Goal: Check status: Check status

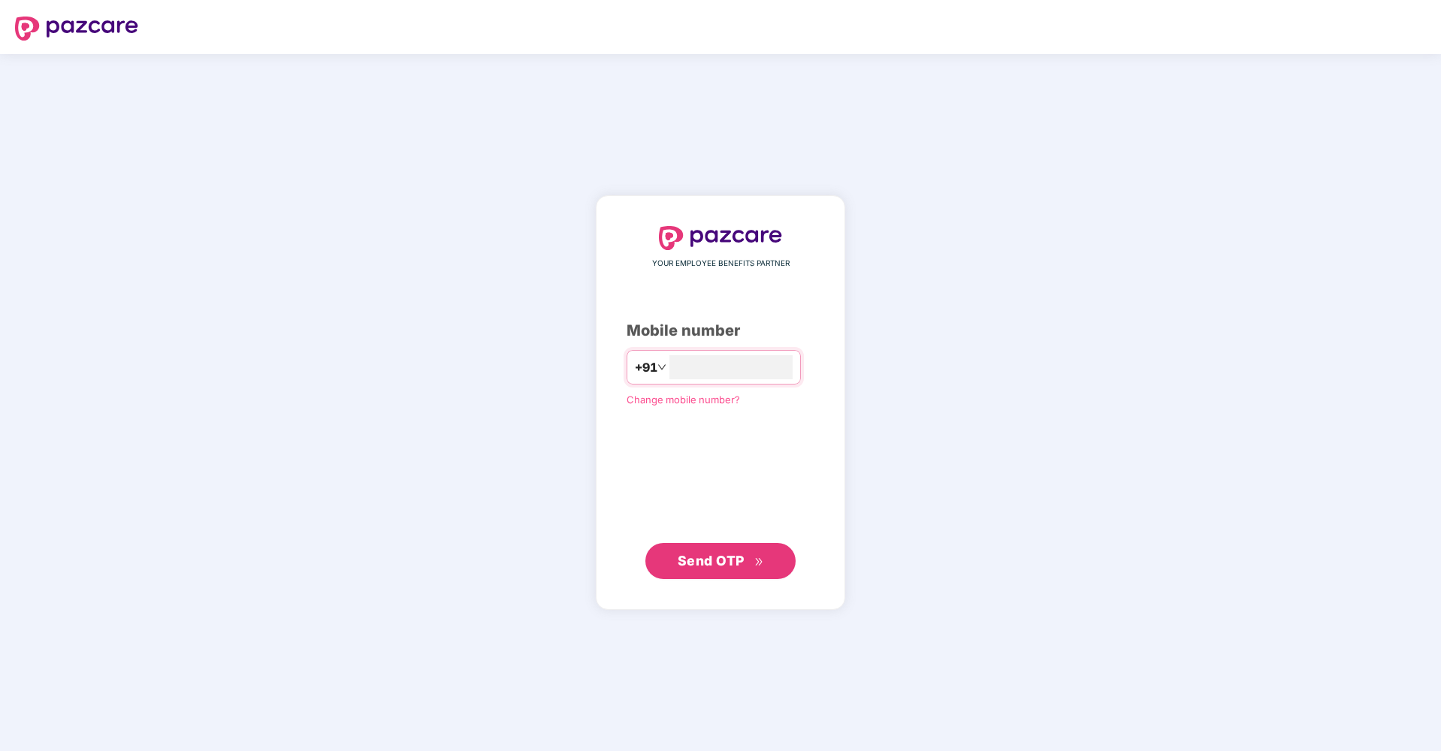
type input "**********"
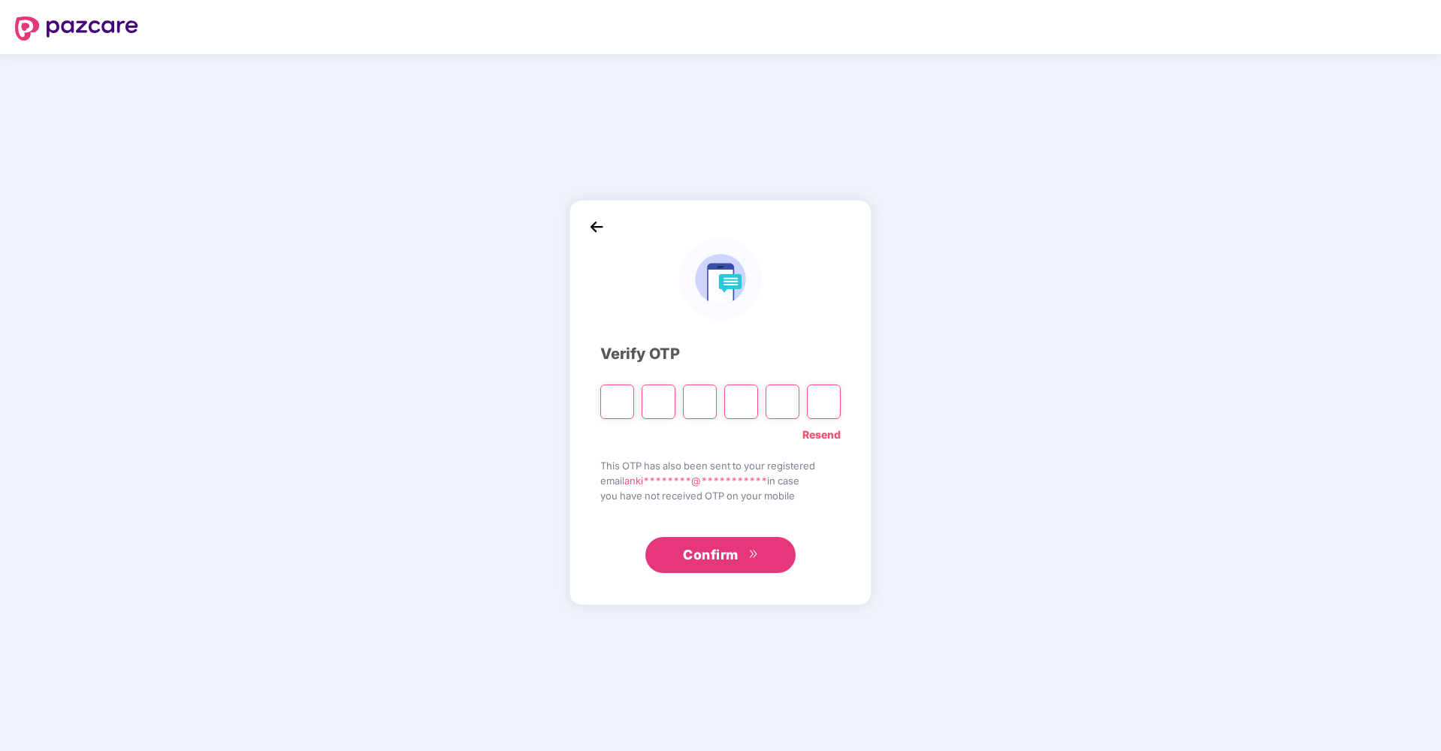
type input "*"
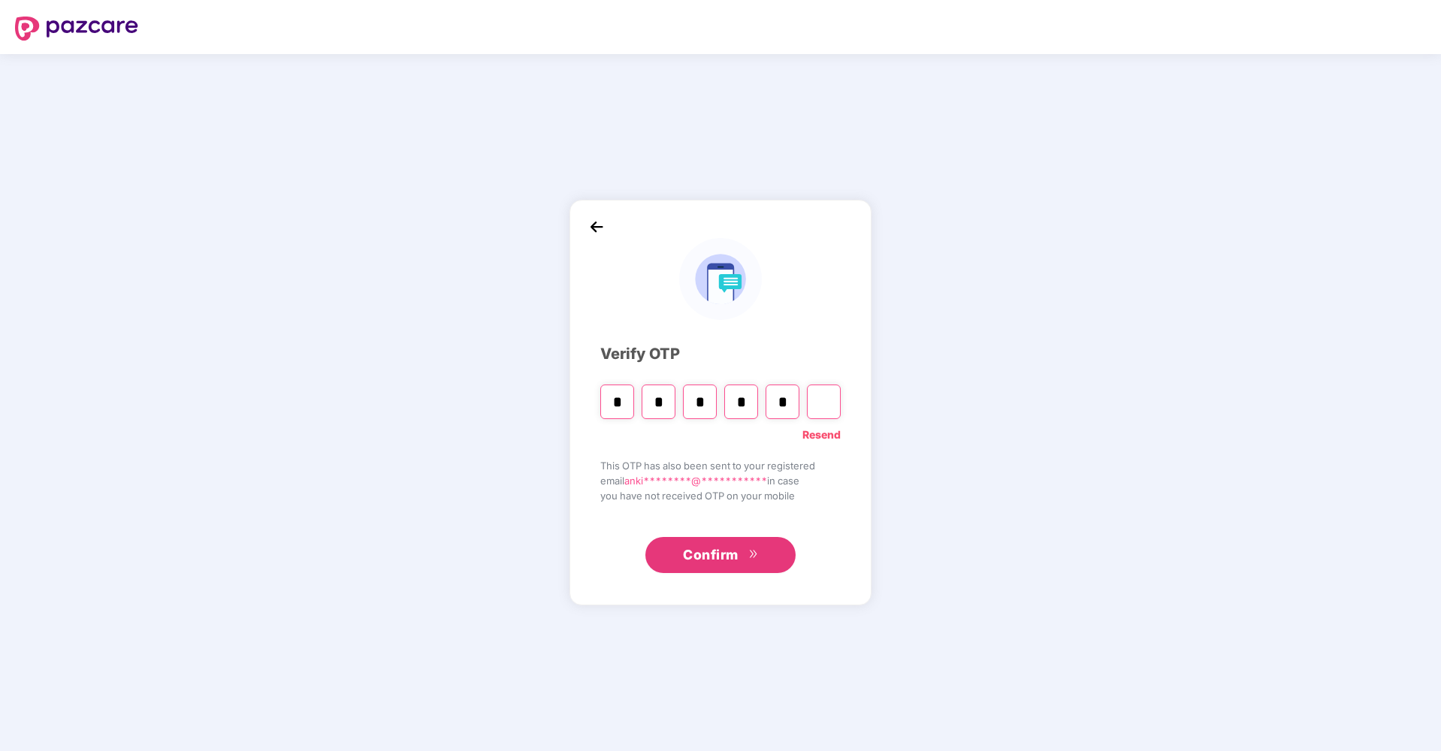
type input "*"
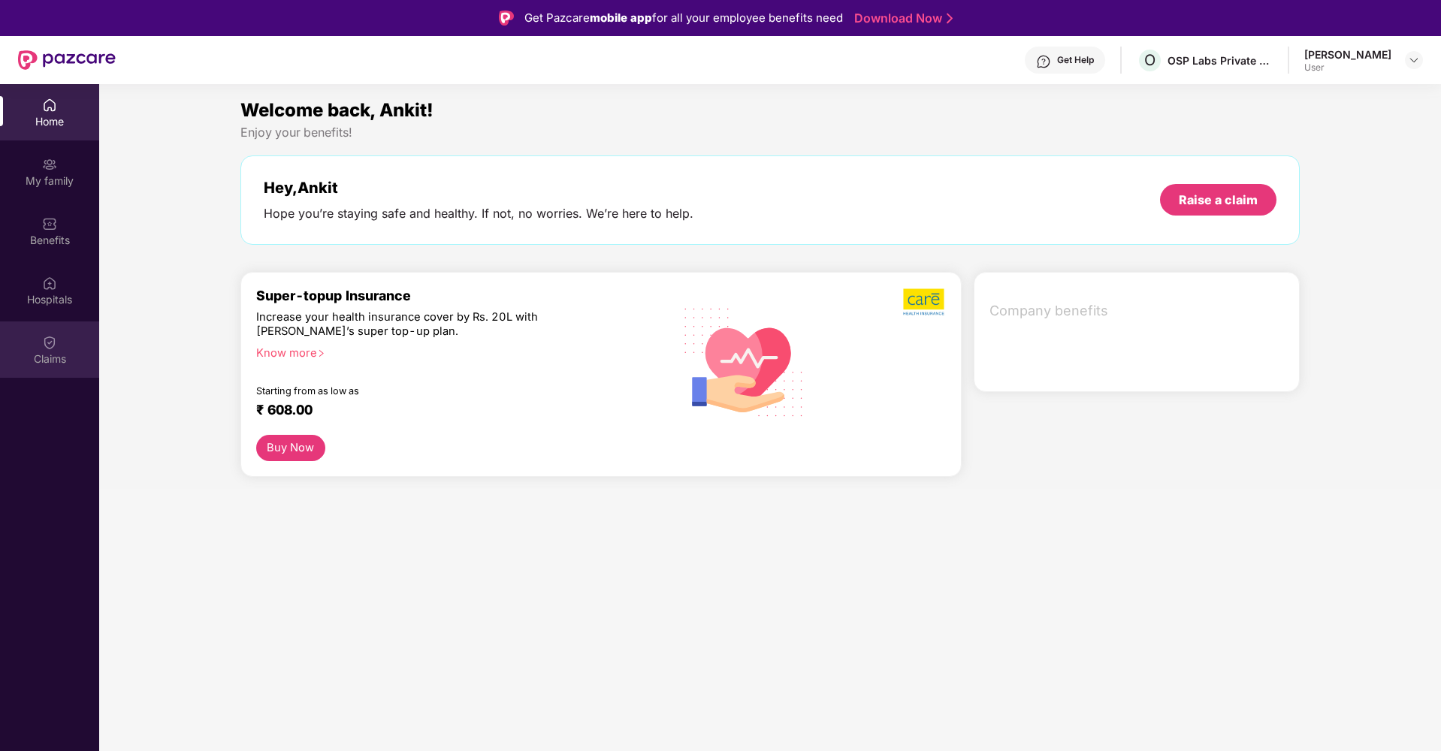
click at [52, 347] on img at bounding box center [49, 342] width 15 height 15
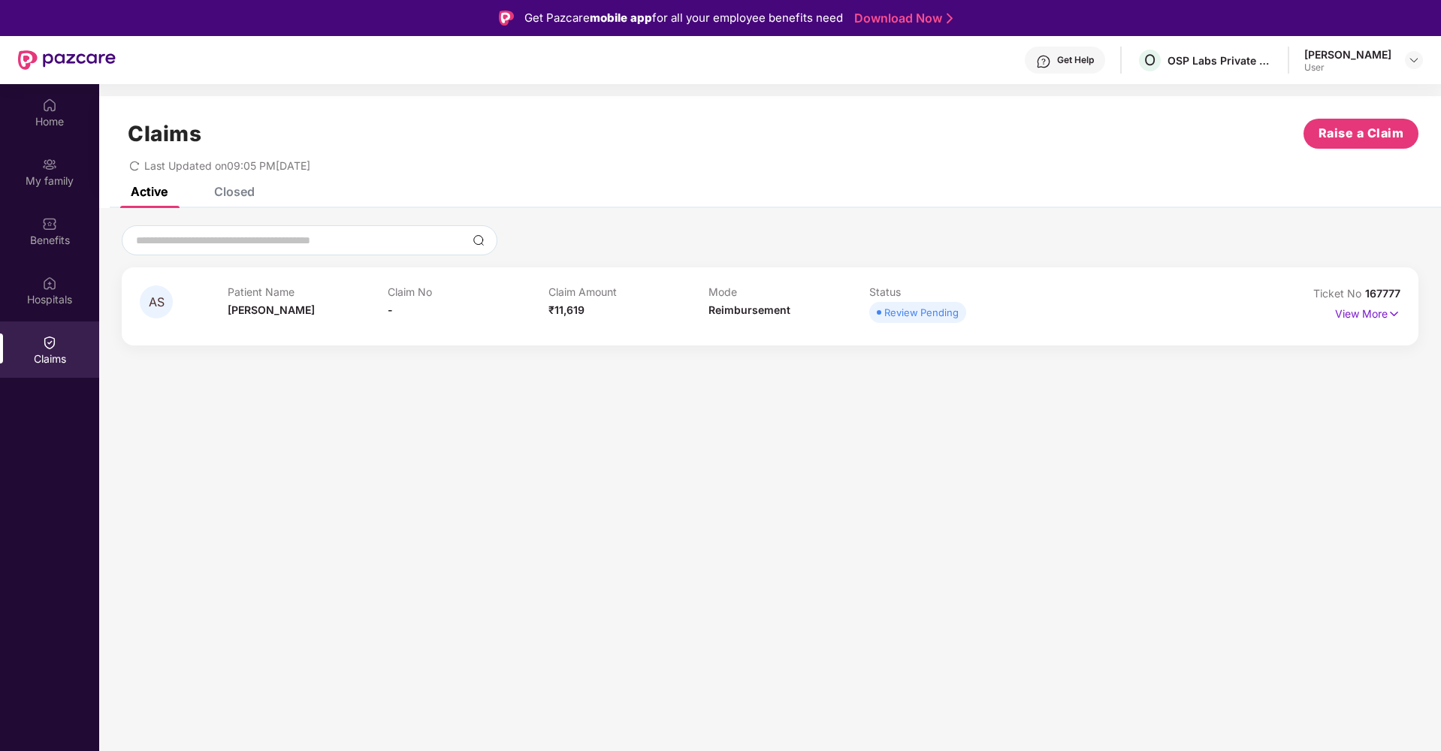
click at [328, 305] on div "Patient Name [PERSON_NAME]" at bounding box center [308, 305] width 161 height 41
click at [480, 310] on div "Claim No -" at bounding box center [468, 305] width 161 height 41
click at [1367, 312] on p "View More" at bounding box center [1367, 312] width 65 height 20
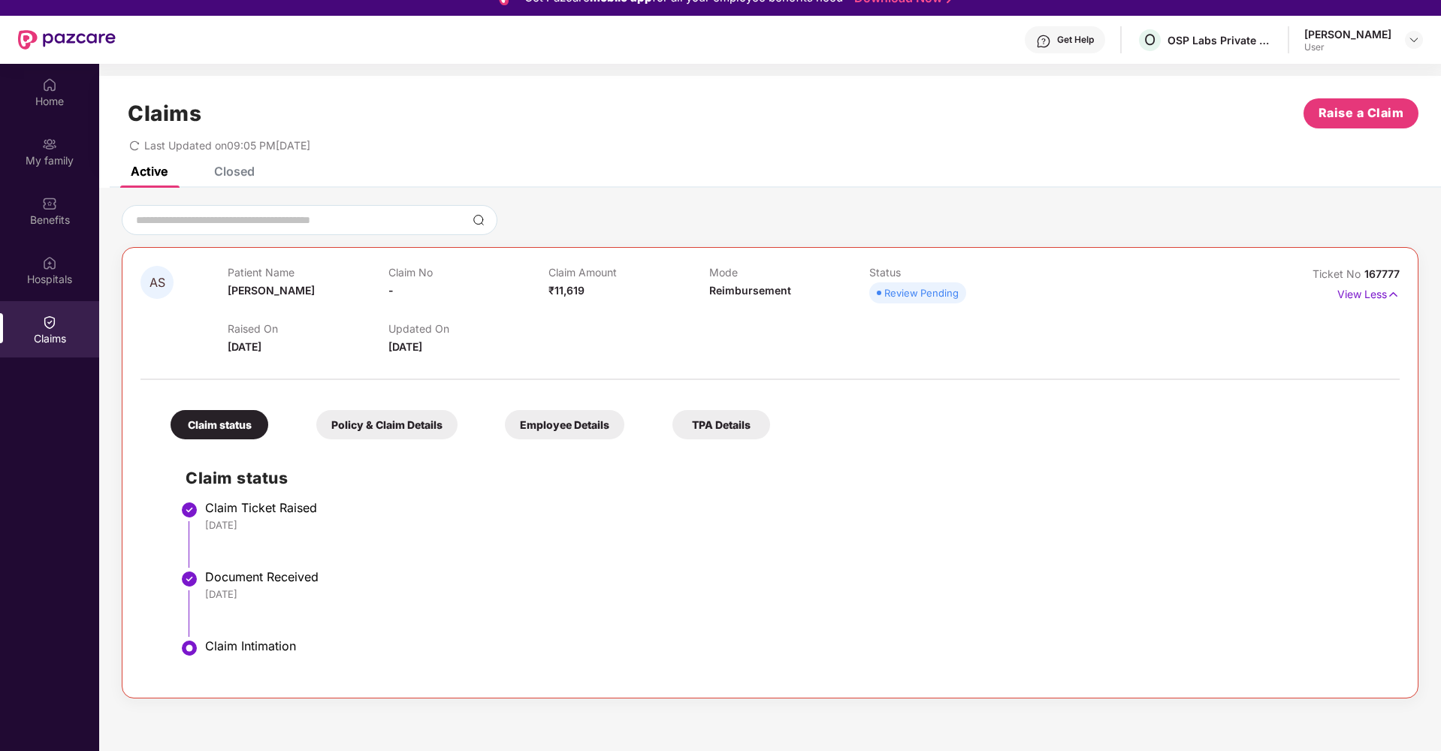
scroll to position [80, 0]
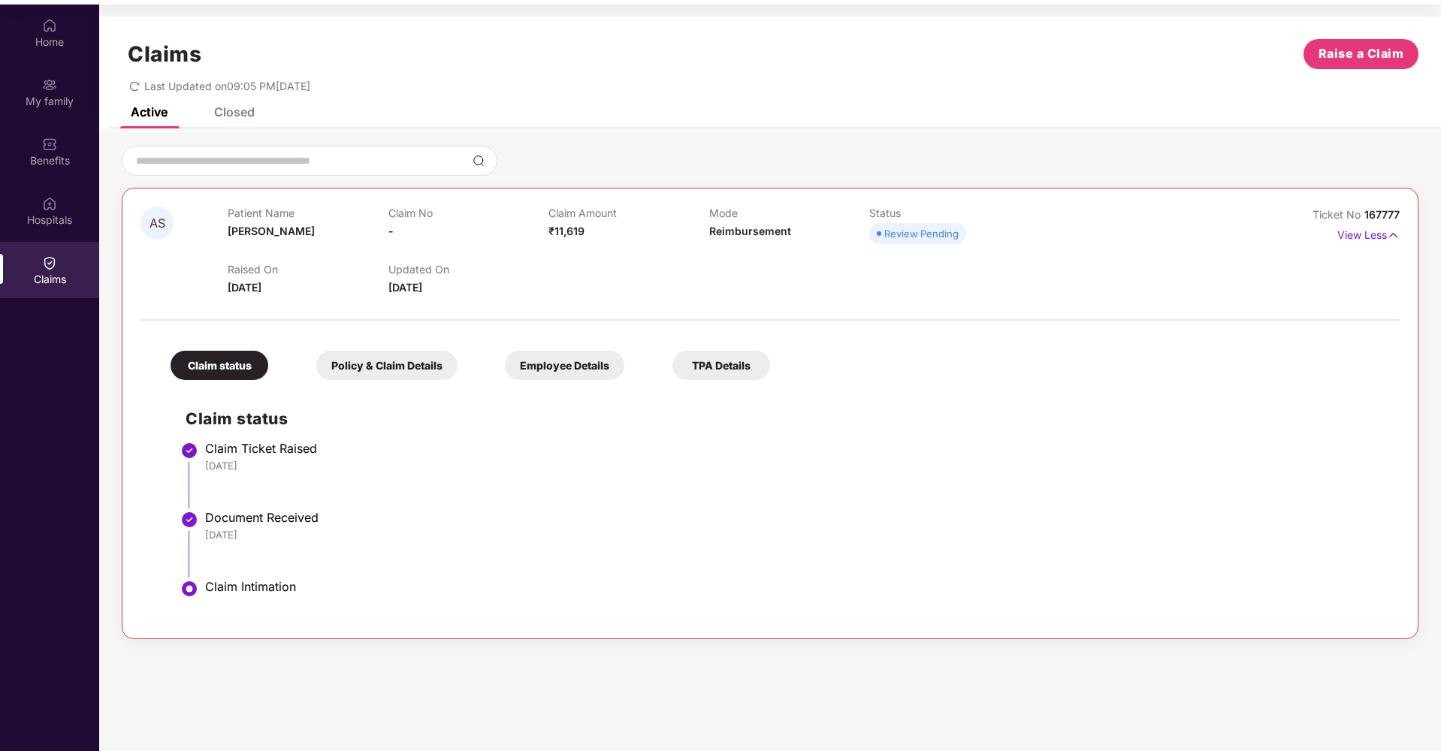
click at [406, 368] on div "Policy & Claim Details" at bounding box center [386, 365] width 141 height 29
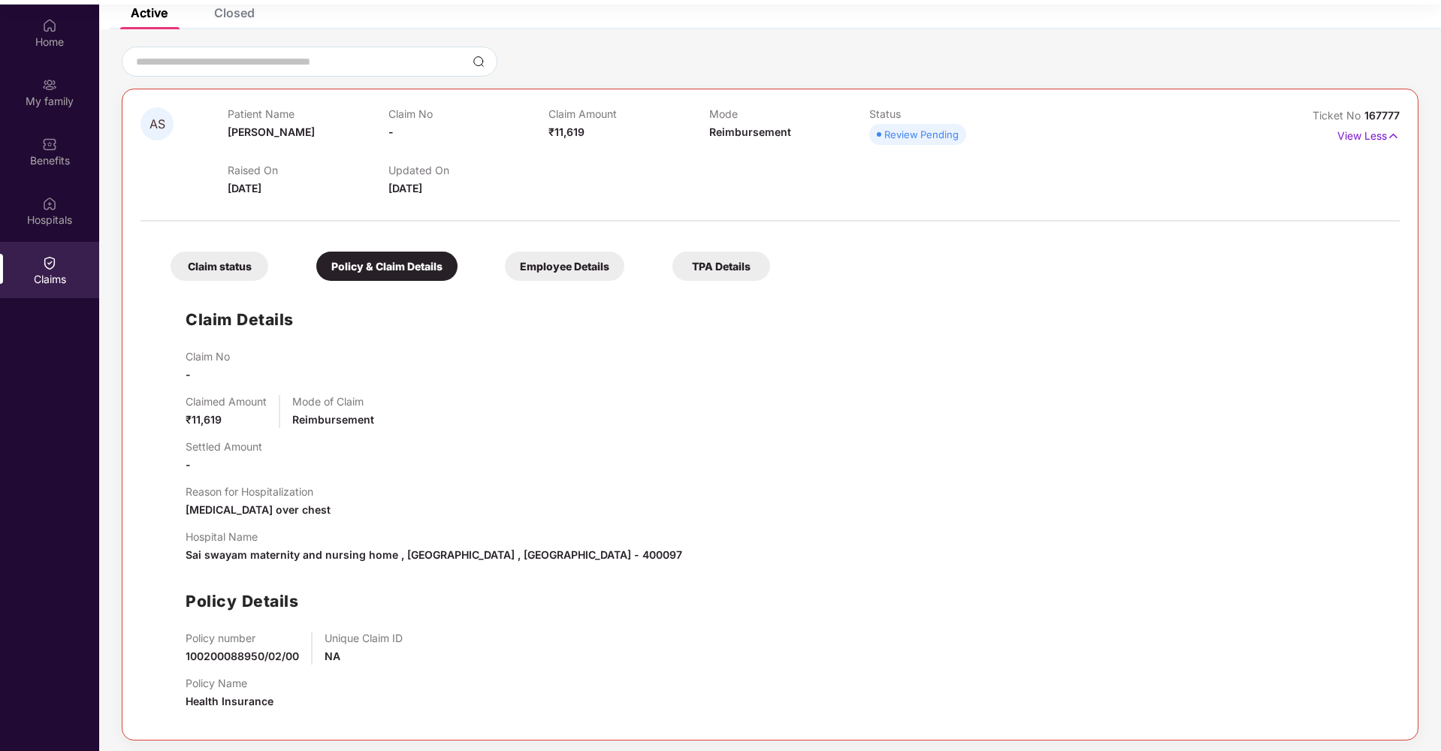
scroll to position [84, 0]
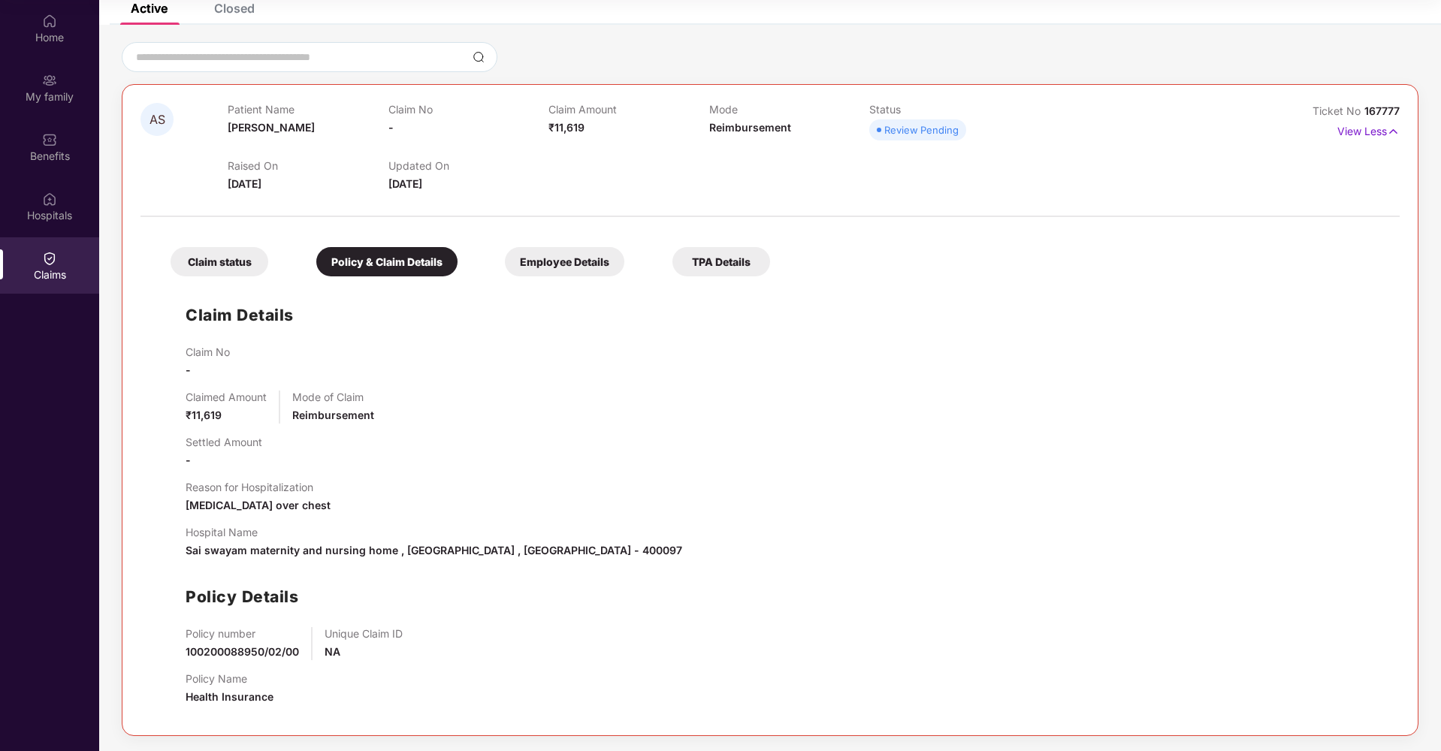
click at [554, 268] on div "Employee Details" at bounding box center [564, 261] width 119 height 29
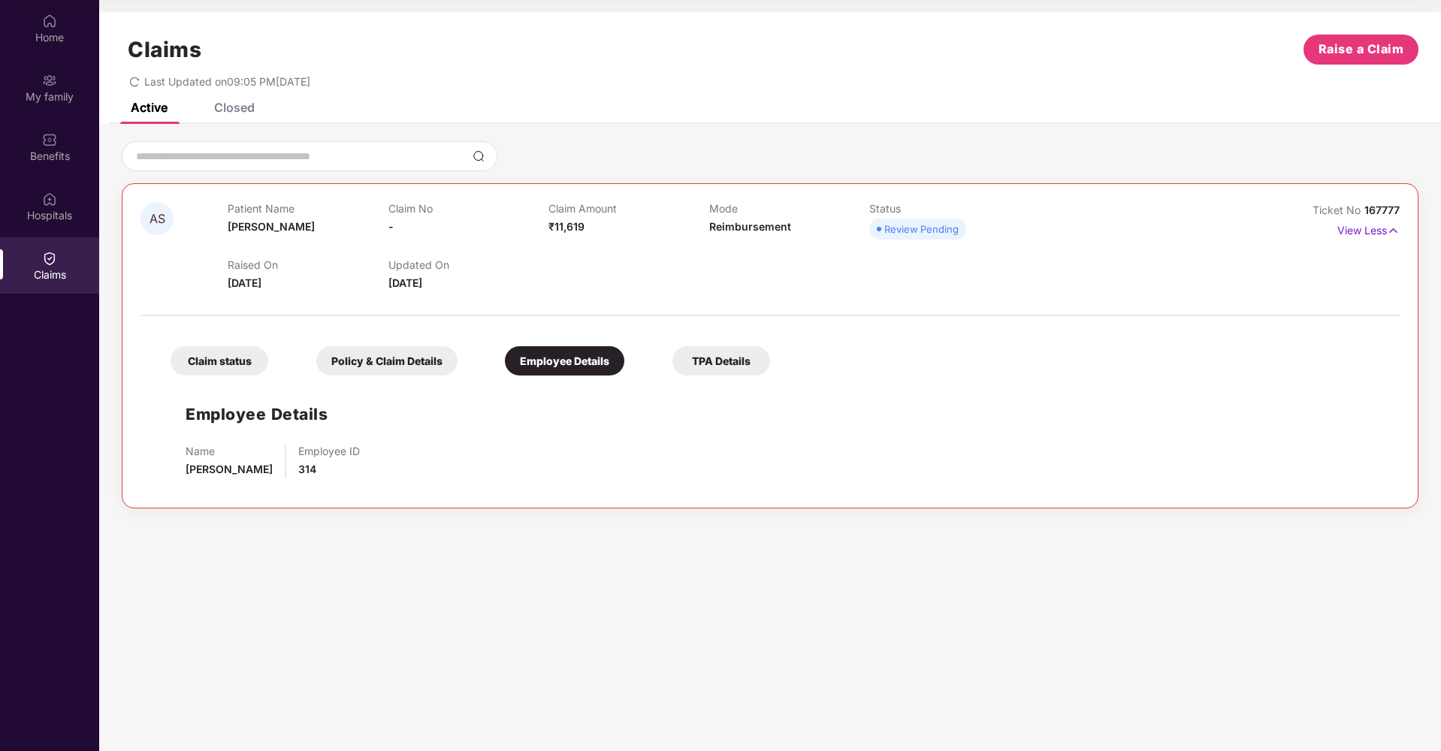
click at [753, 353] on div "TPA Details" at bounding box center [721, 360] width 98 height 29
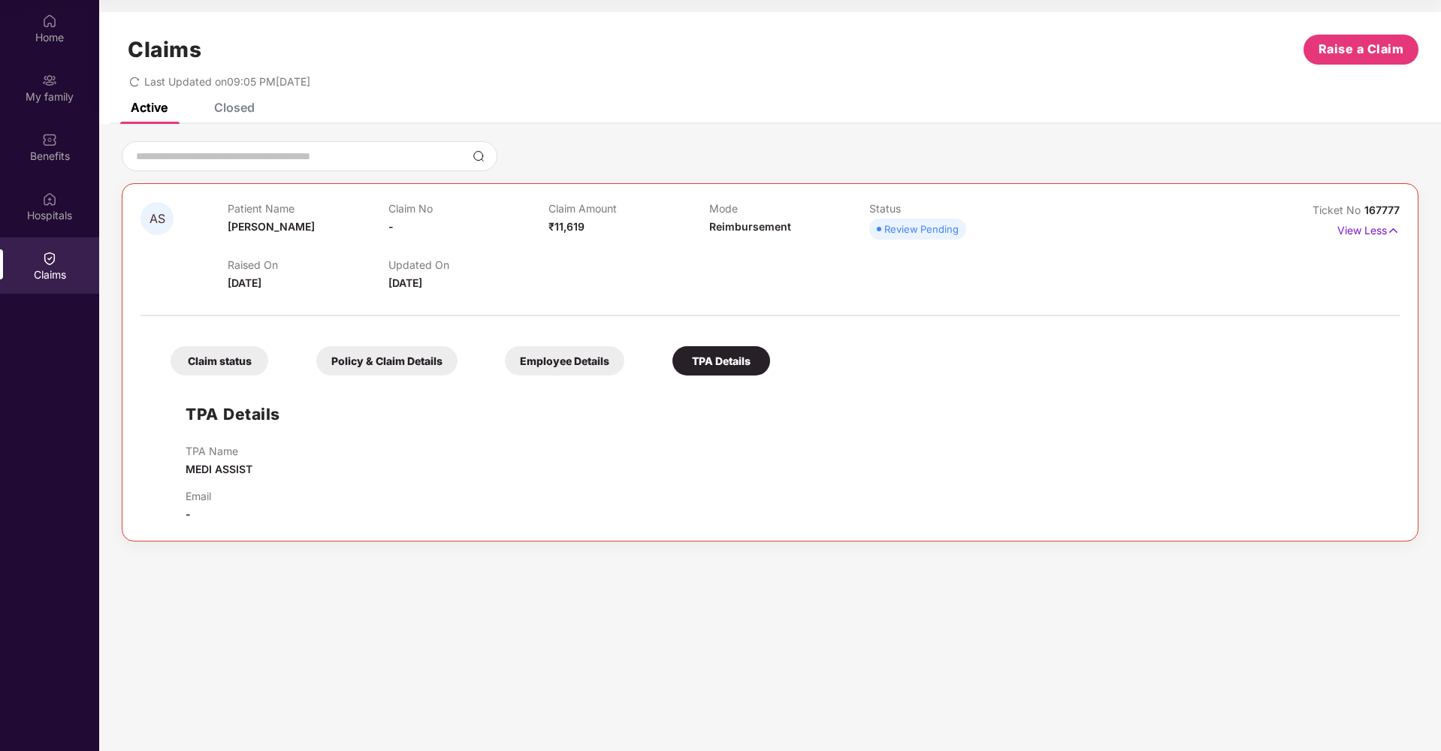
click at [207, 358] on div "Claim status" at bounding box center [220, 360] width 98 height 29
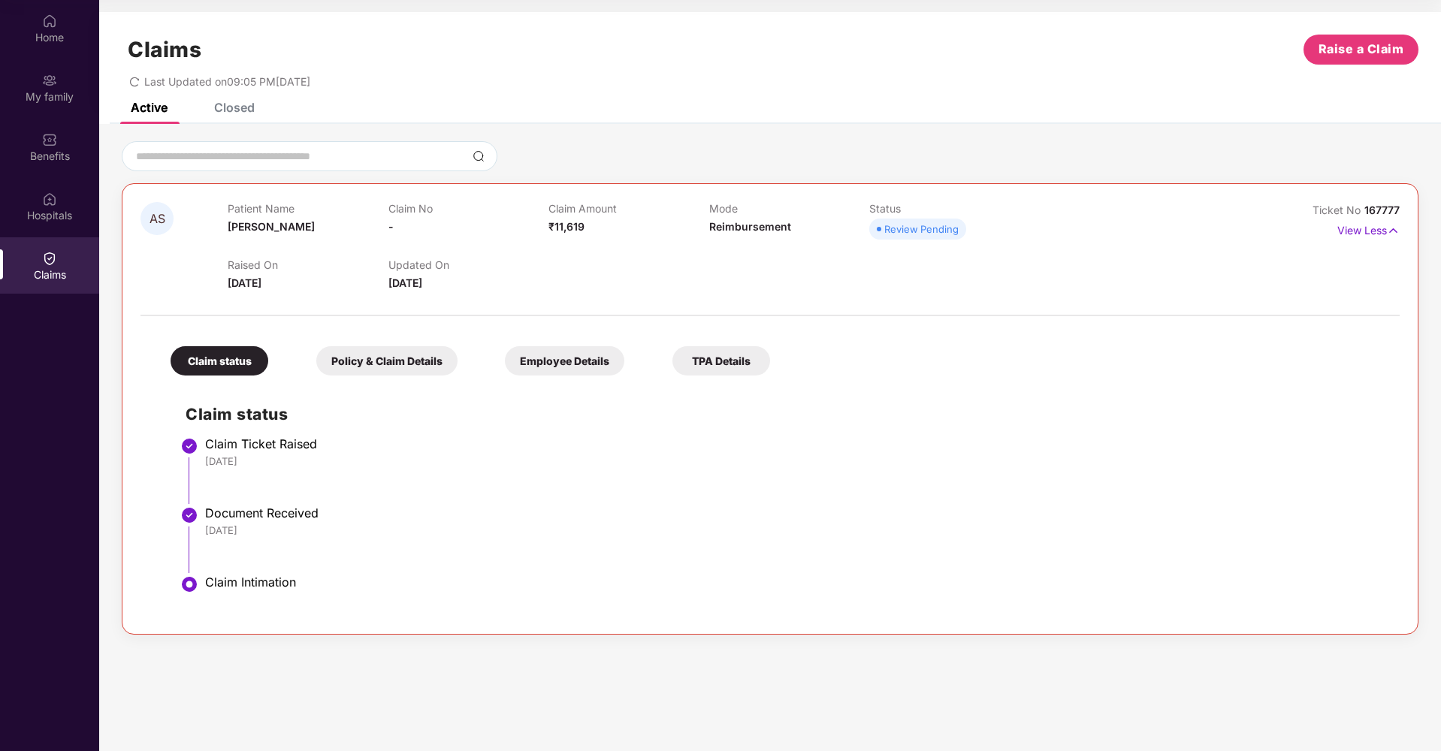
scroll to position [58, 0]
